Goal: Task Accomplishment & Management: Manage account settings

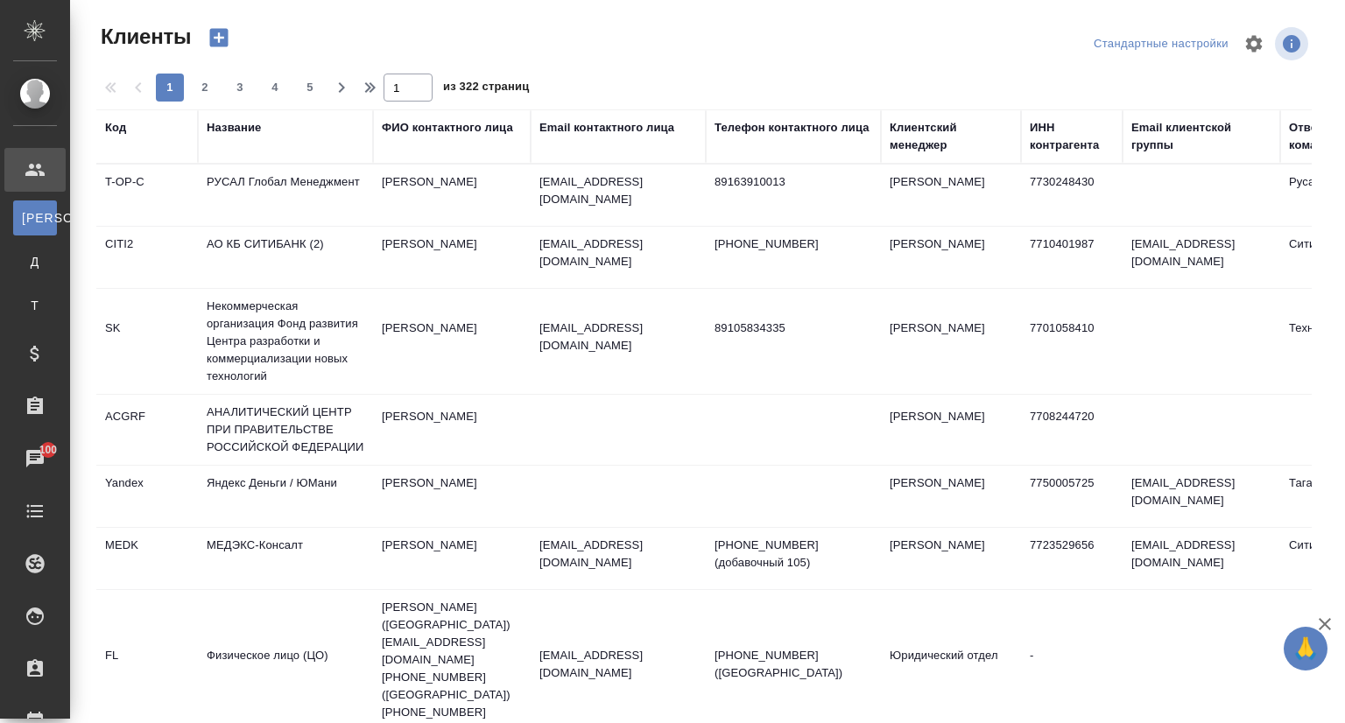
select select "RU"
click at [239, 127] on div "Название" at bounding box center [234, 128] width 54 height 18
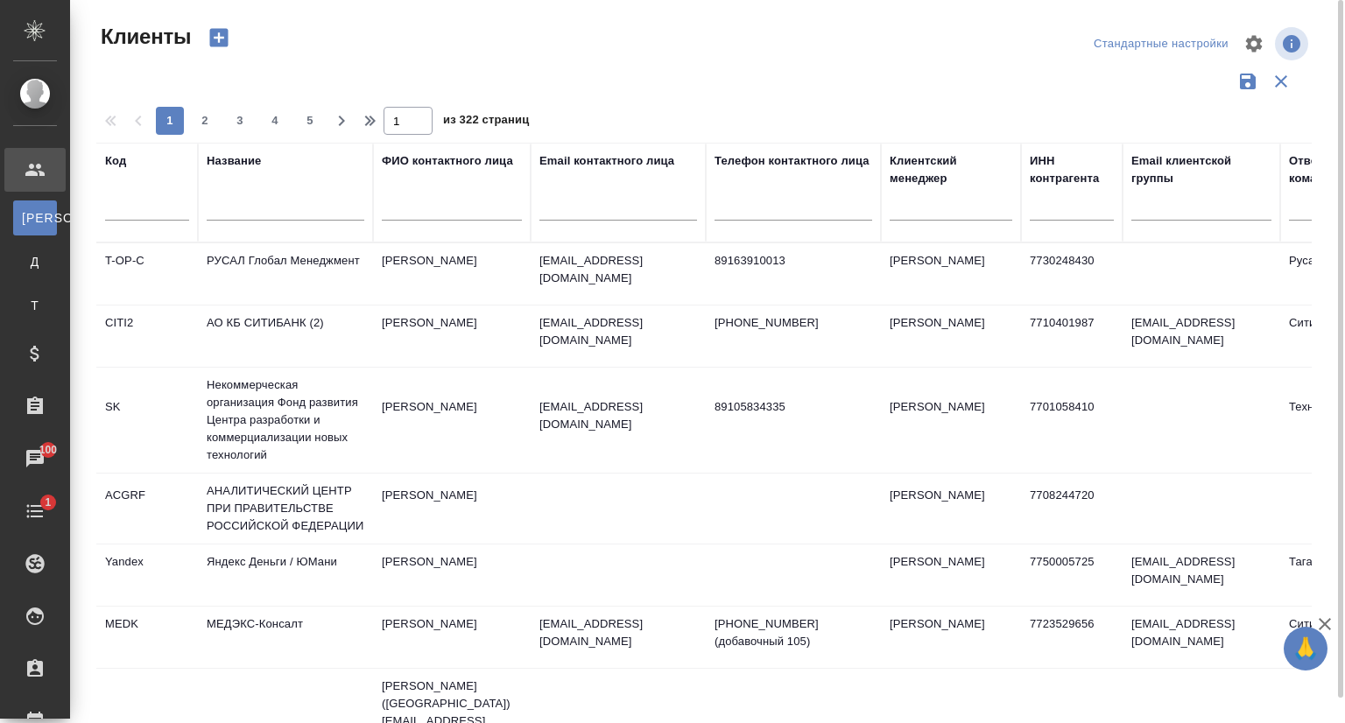
click at [231, 209] on input "text" at bounding box center [286, 210] width 158 height 22
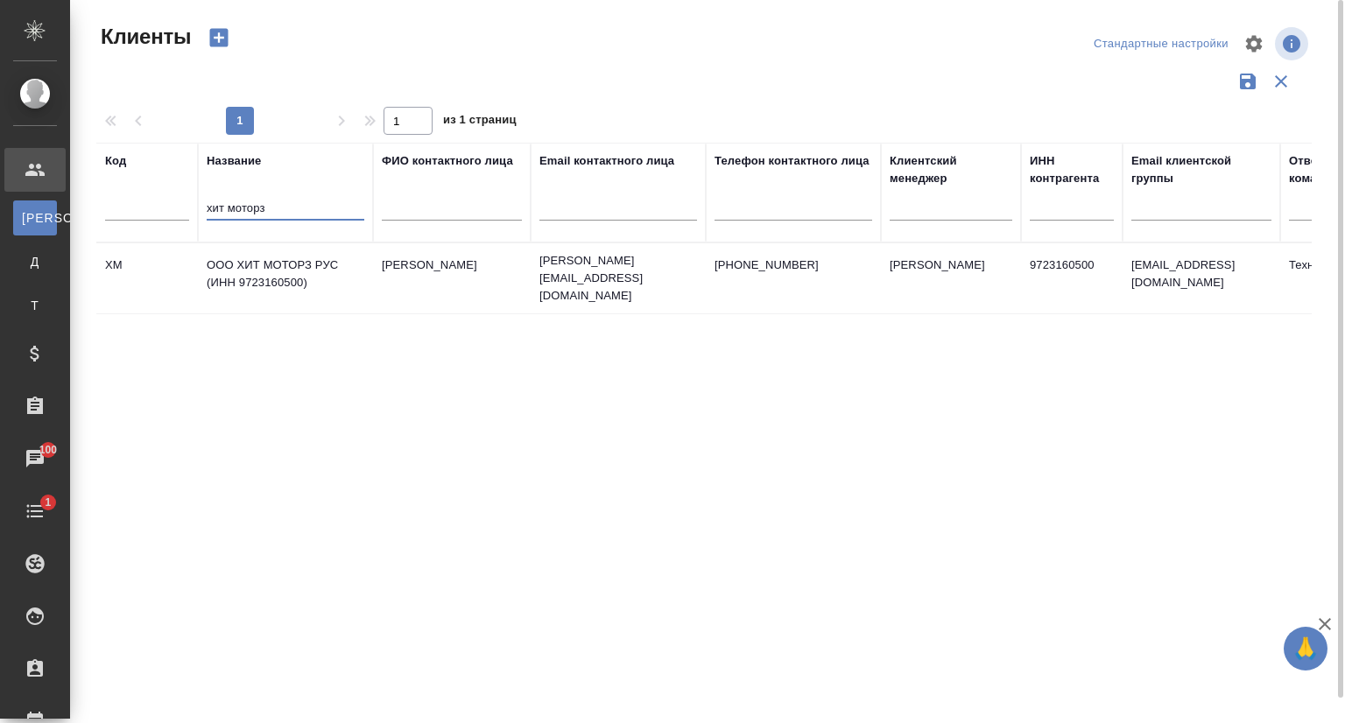
type input "хит моторз"
click at [264, 271] on td "ООО ХИТ МОТОРЗ РУС (ИНН 9723160500)" at bounding box center [285, 278] width 175 height 61
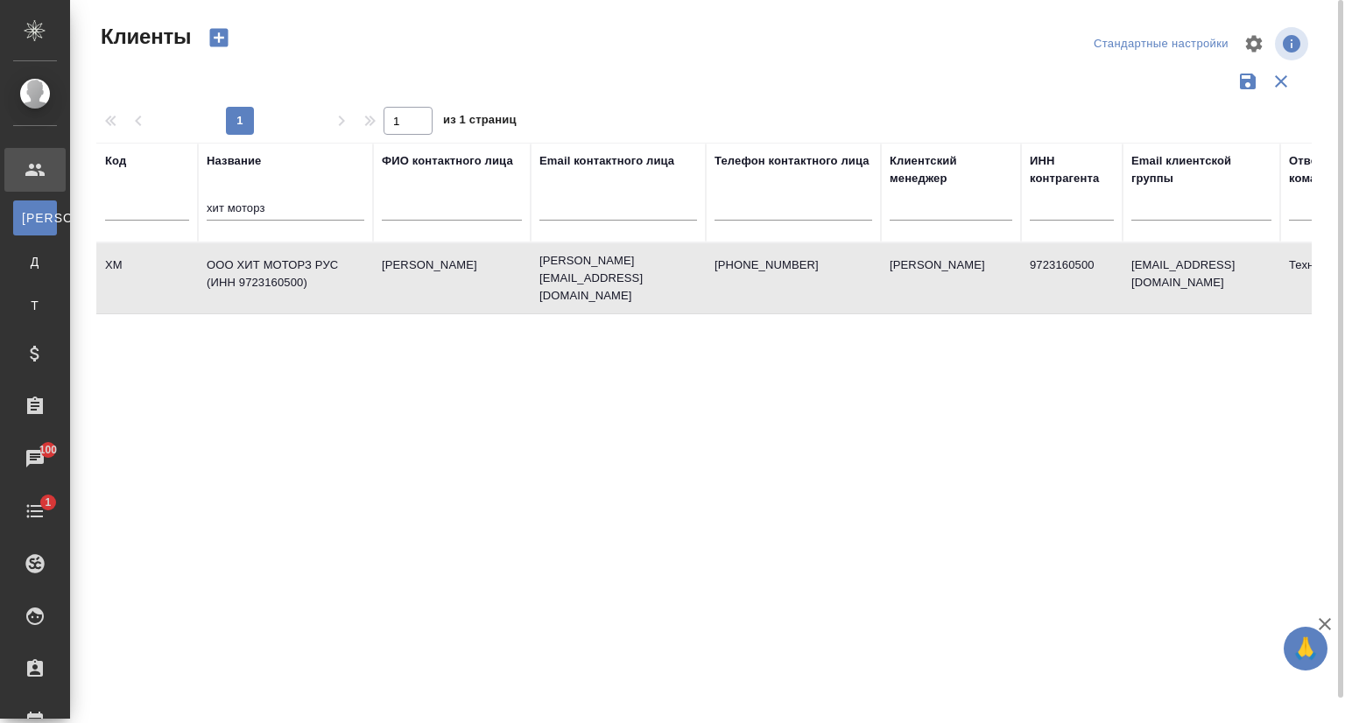
click at [264, 271] on td "ООО ХИТ МОТОРЗ РУС (ИНН 9723160500)" at bounding box center [285, 278] width 175 height 61
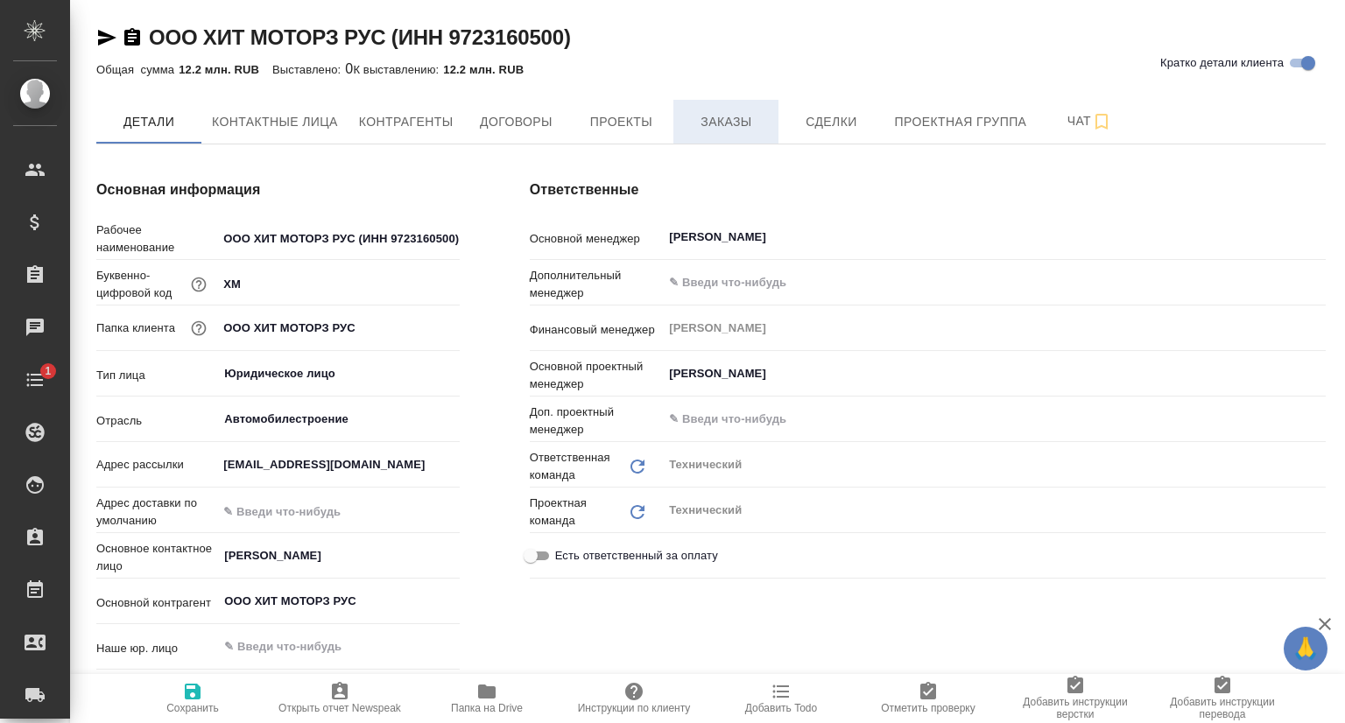
click at [722, 109] on button "Заказы" at bounding box center [725, 122] width 105 height 44
type textarea "x"
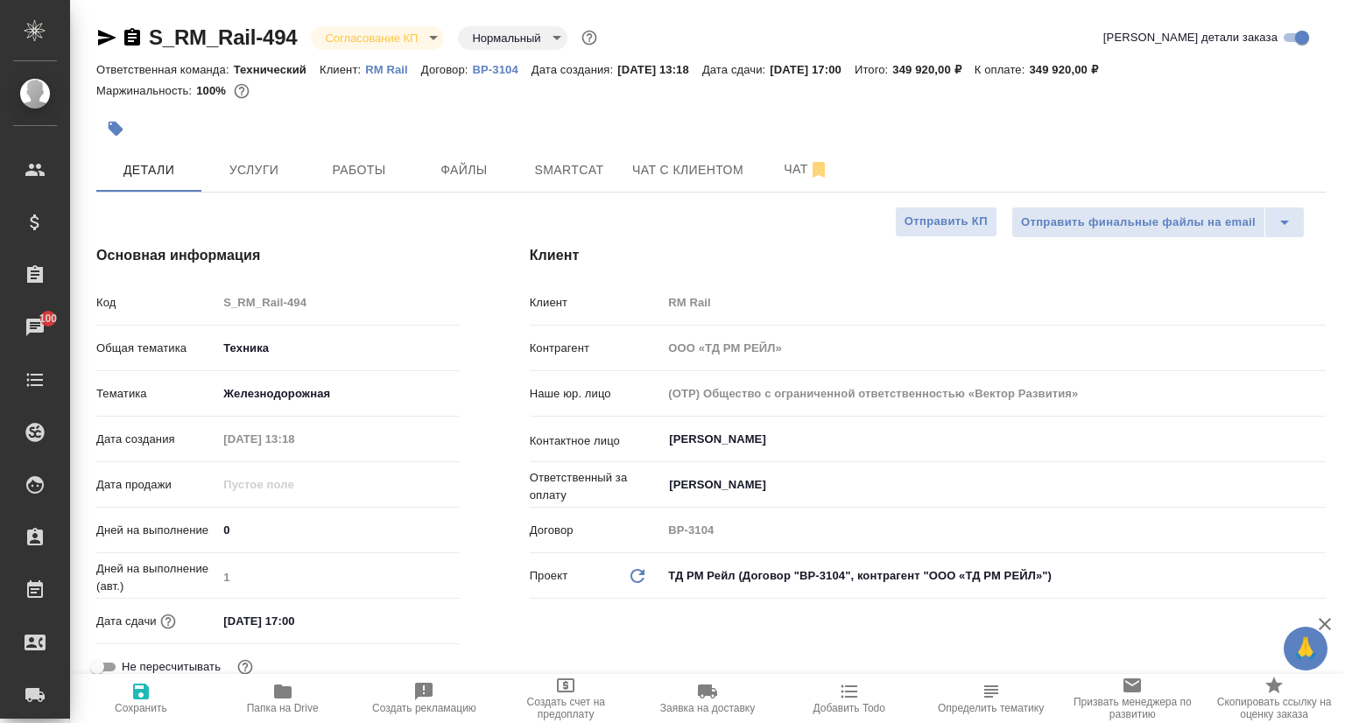
select select "RU"
